Goal: Information Seeking & Learning: Find specific fact

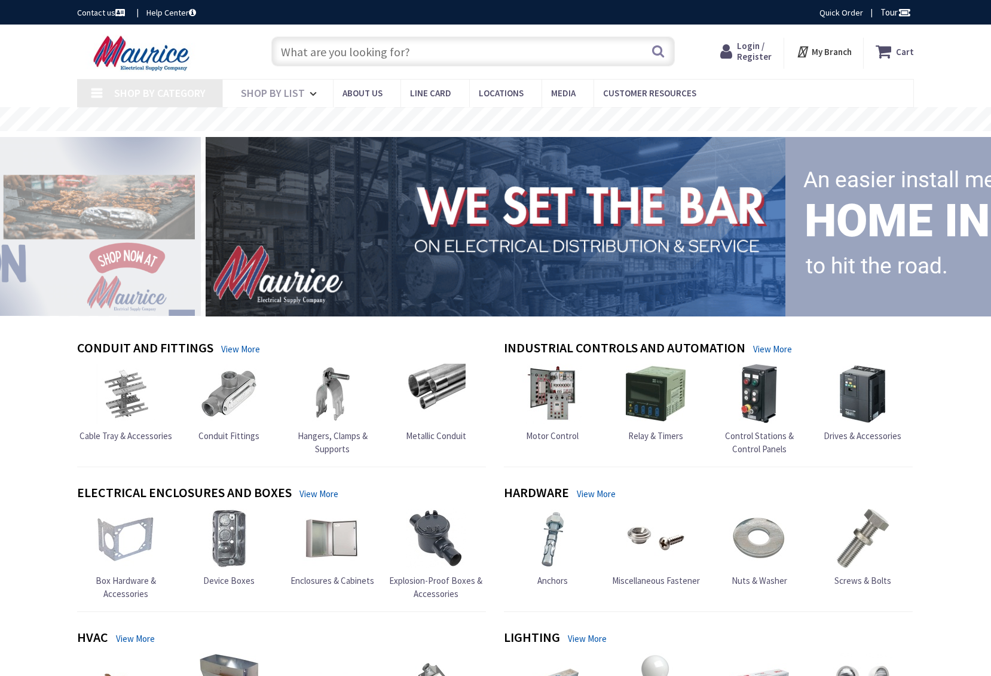
drag, startPoint x: 0, startPoint y: 0, endPoint x: 330, endPoint y: 62, distance: 335.8
click at [330, 62] on input "text" at bounding box center [473, 51] width 404 height 30
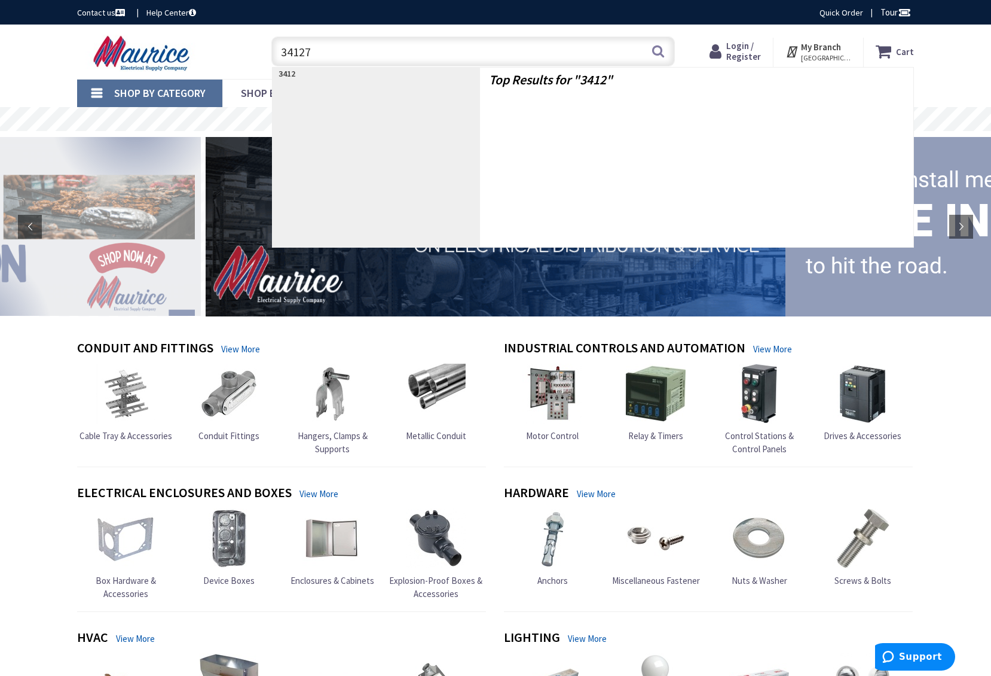
type input "341279"
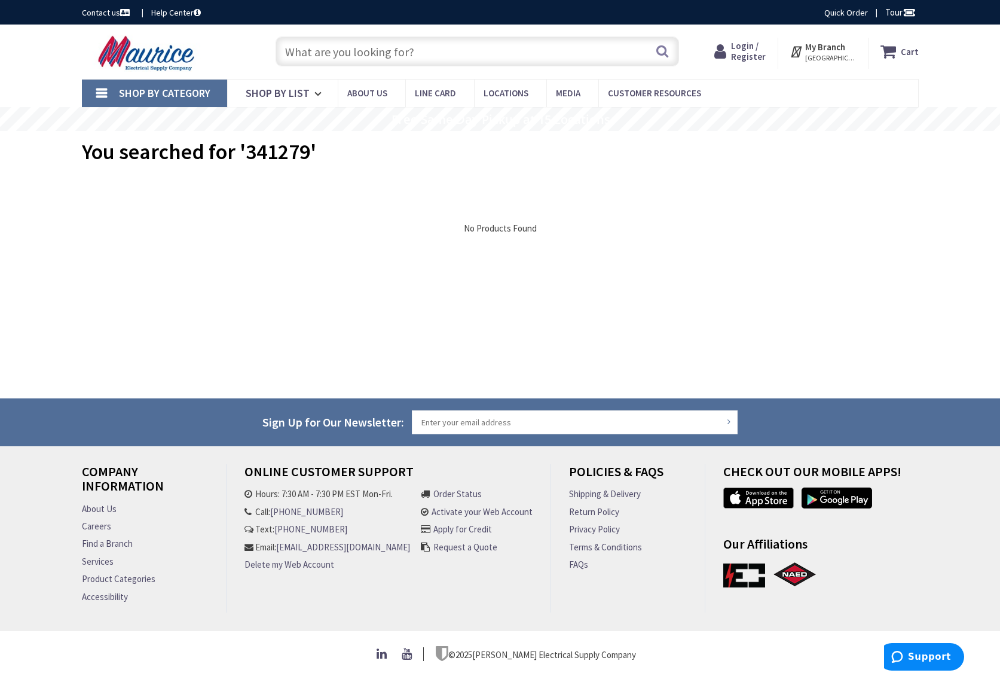
click at [330, 62] on input "text" at bounding box center [478, 51] width 404 height 30
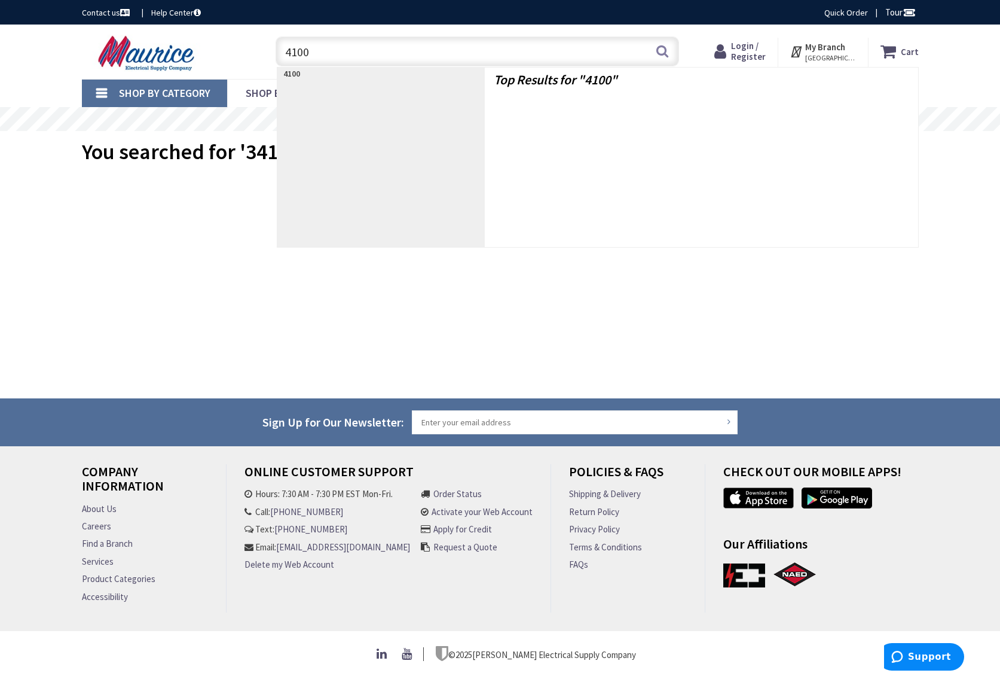
type input "4100k"
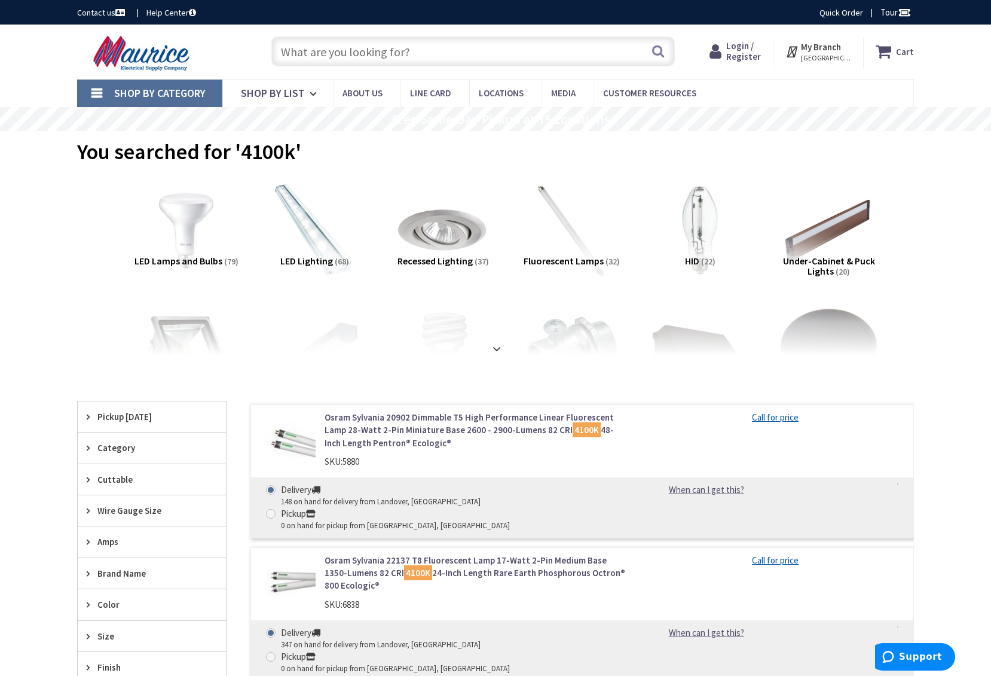
click at [330, 49] on input "text" at bounding box center [473, 51] width 404 height 30
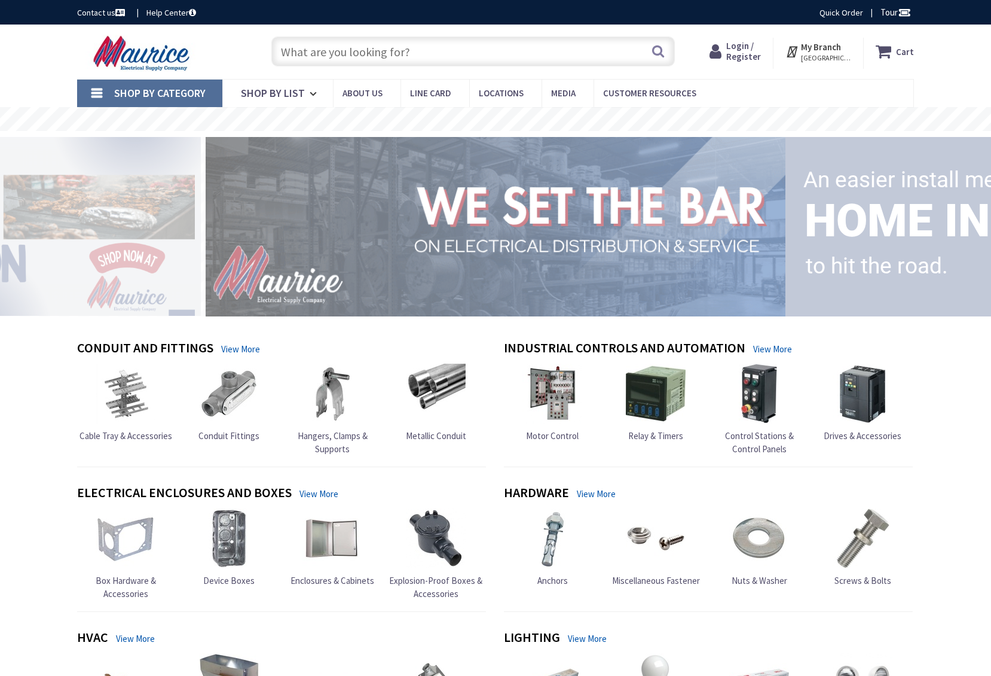
click at [417, 33] on div "Search" at bounding box center [470, 51] width 410 height 38
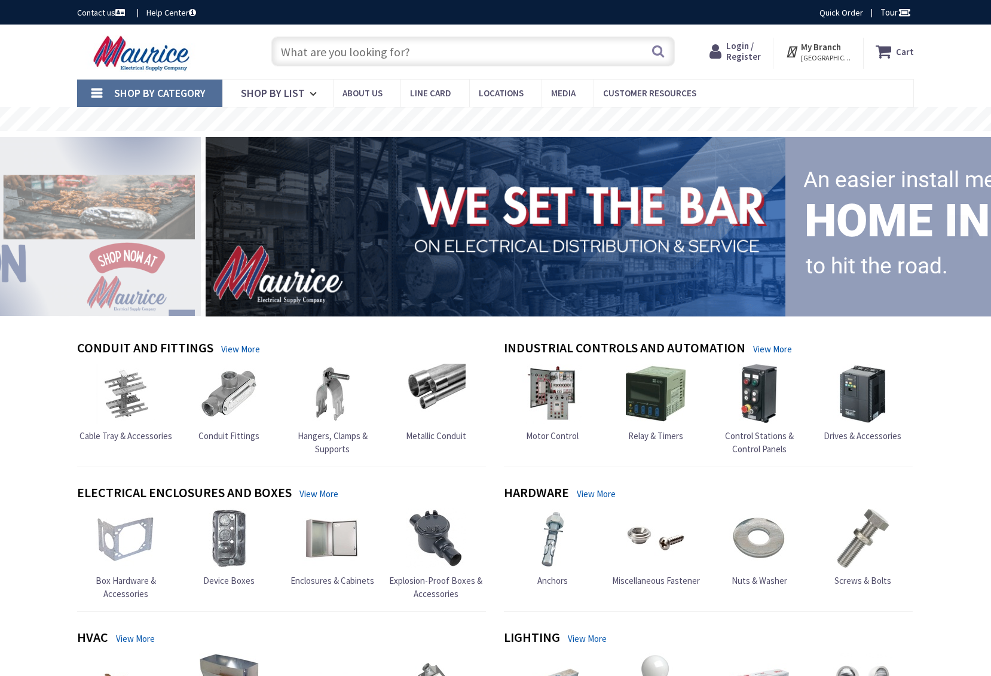
click at [424, 44] on input "text" at bounding box center [473, 51] width 404 height 30
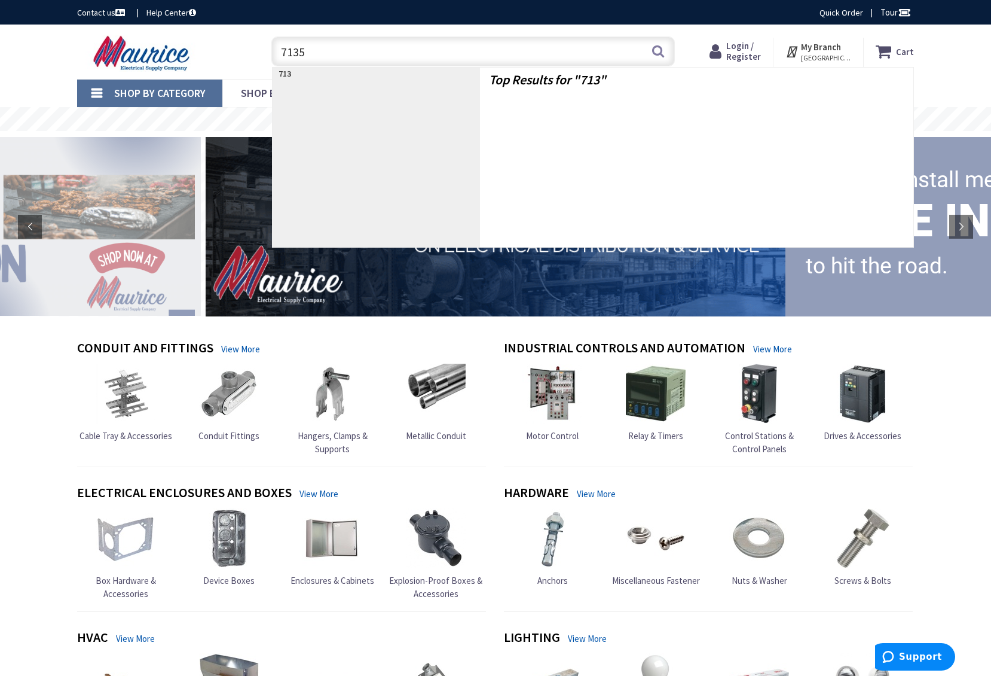
type input "71350"
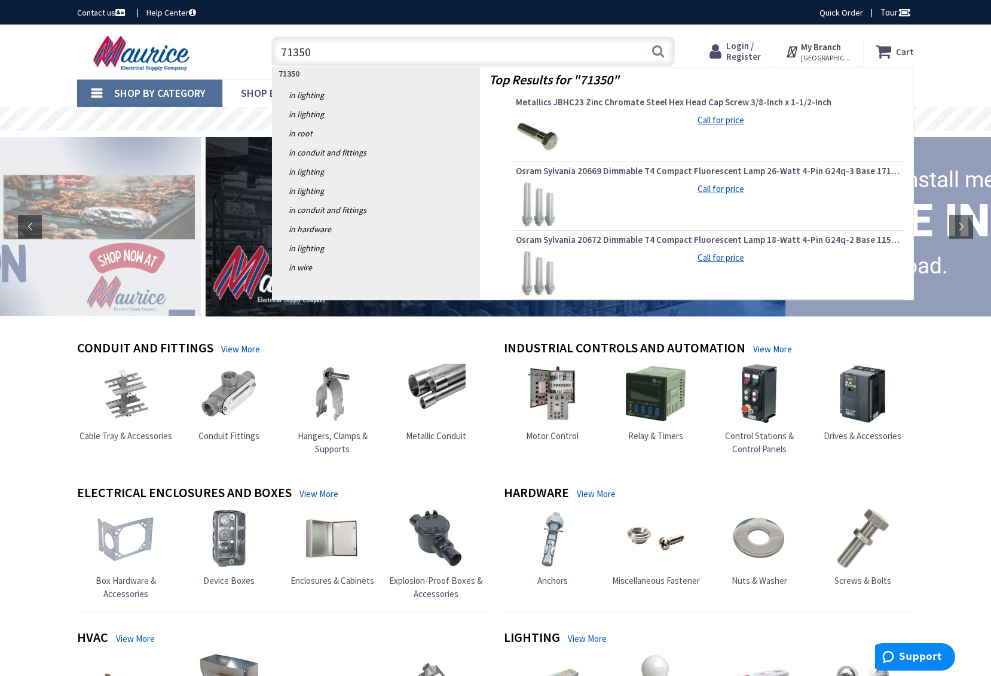
click at [425, 43] on input "71350" at bounding box center [473, 51] width 404 height 30
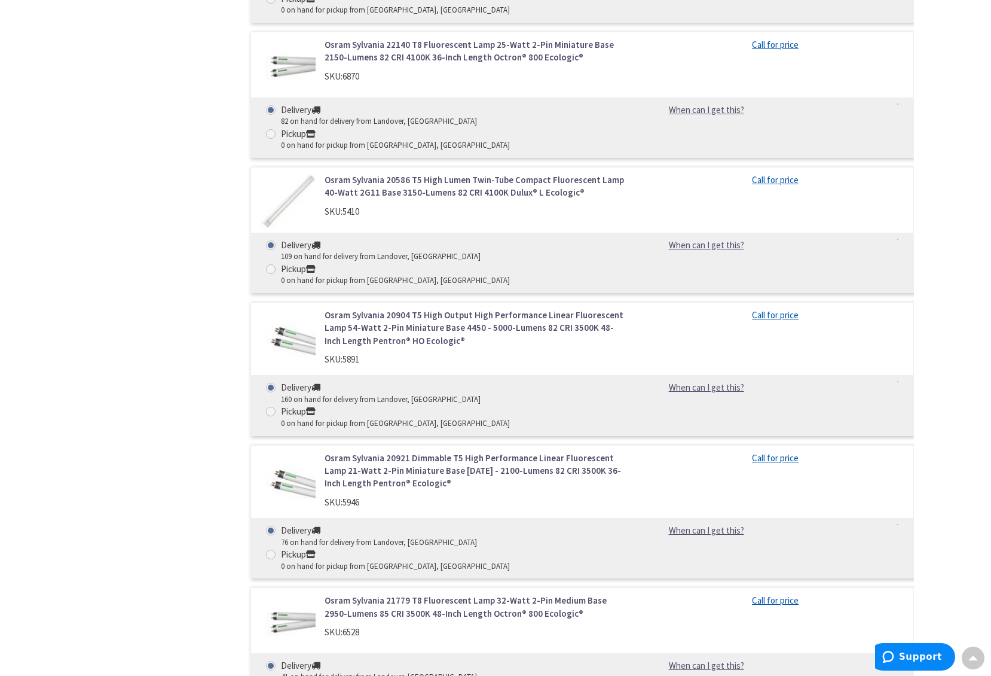
scroll to position [2527, 0]
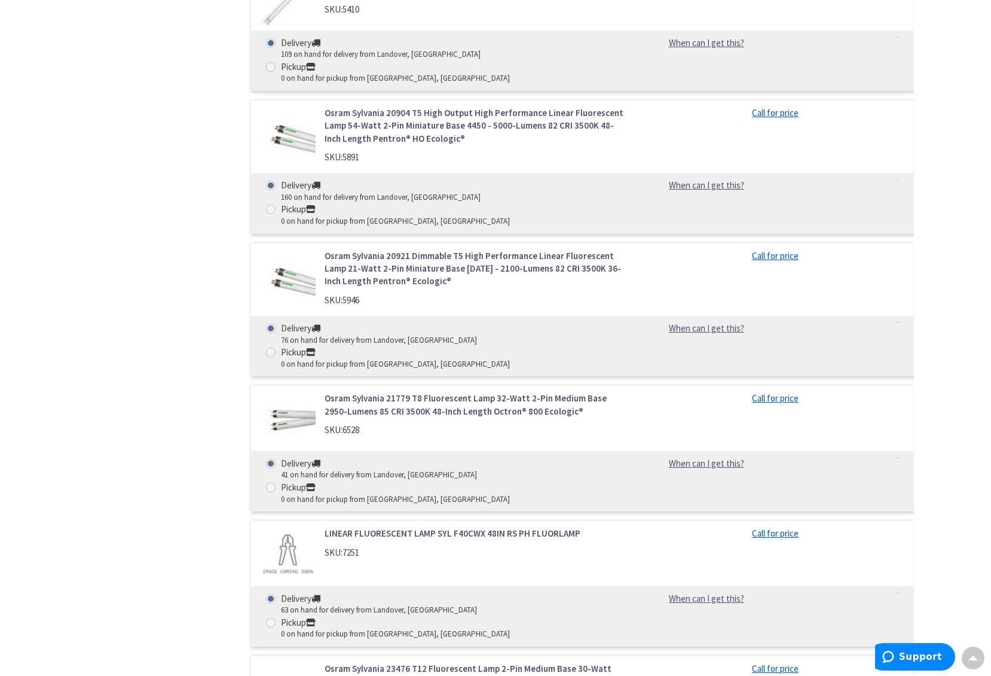
drag, startPoint x: 989, startPoint y: 489, endPoint x: 989, endPoint y: 566, distance: 76.5
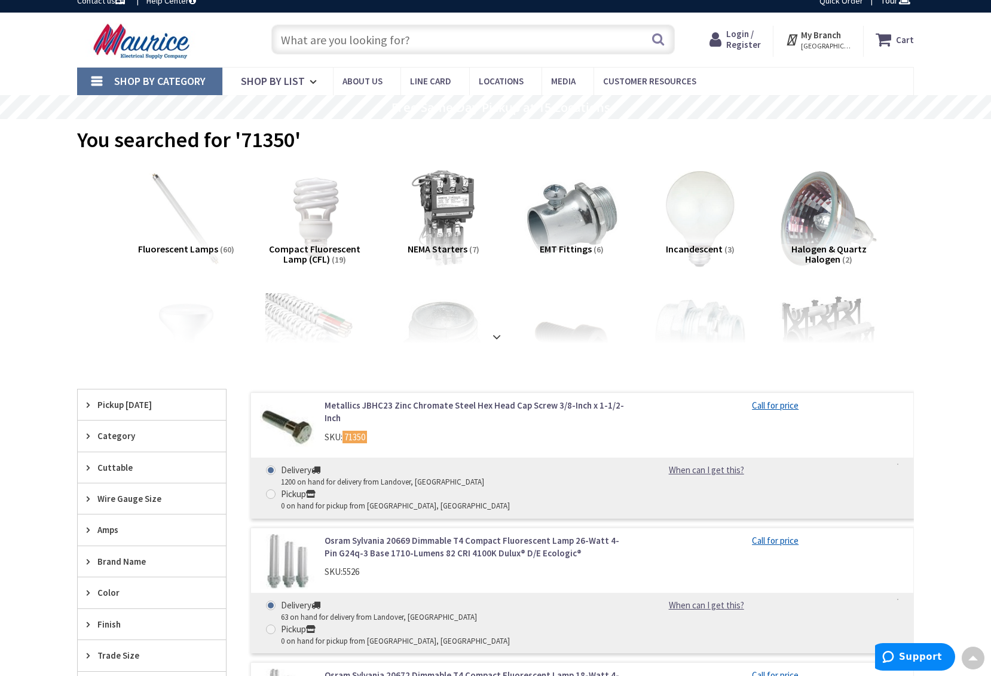
scroll to position [0, 0]
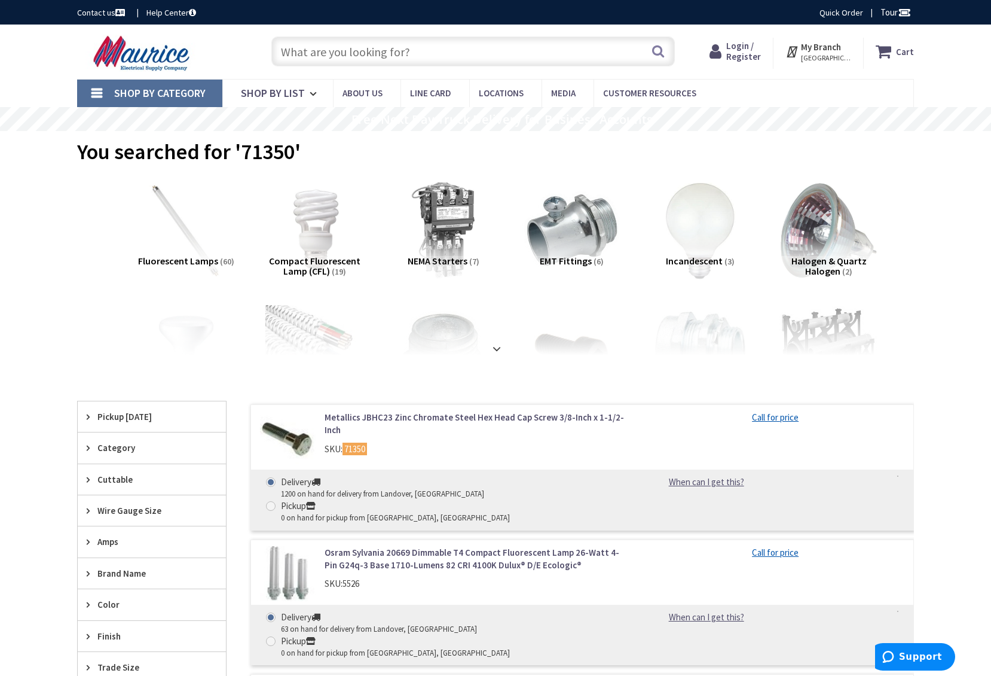
click at [313, 59] on input "text" at bounding box center [473, 51] width 404 height 30
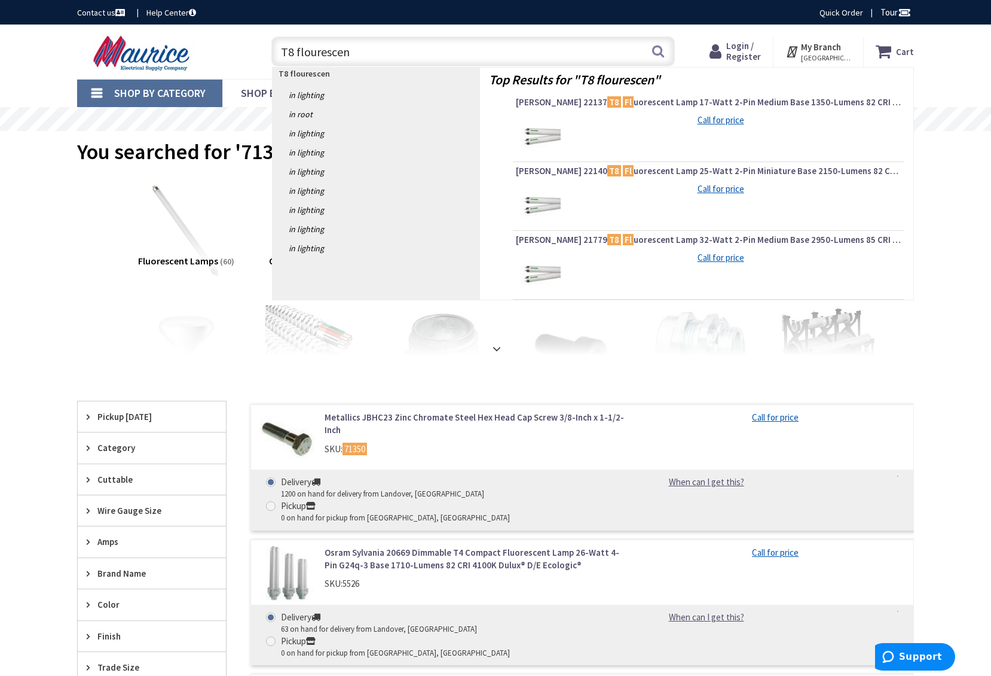
type input "T8 flourescent"
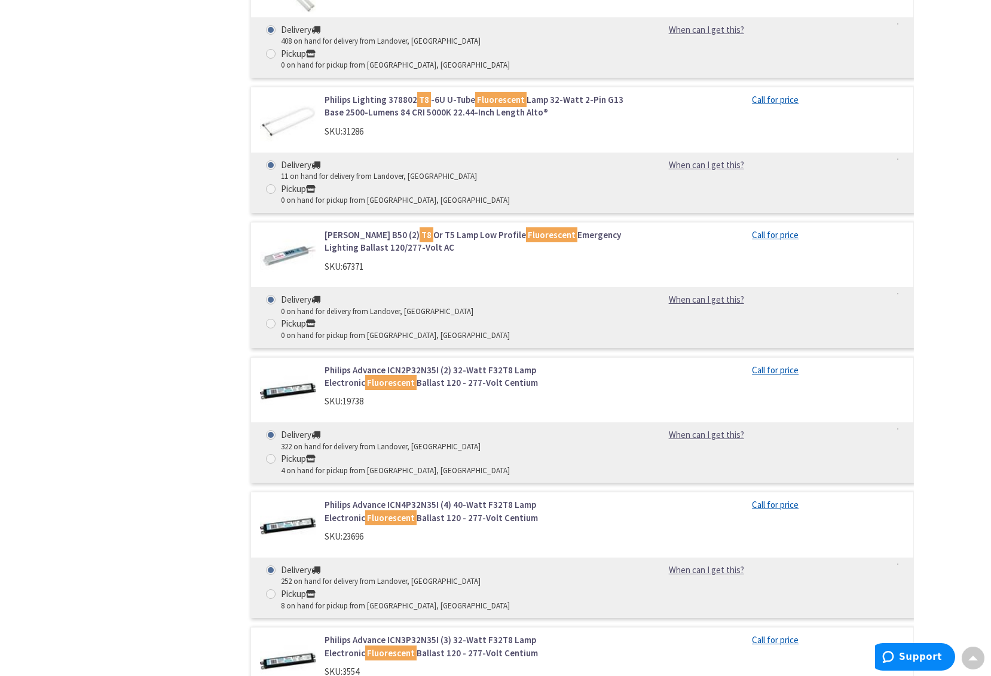
scroll to position [1803, 0]
